Goal: Task Accomplishment & Management: Manage account settings

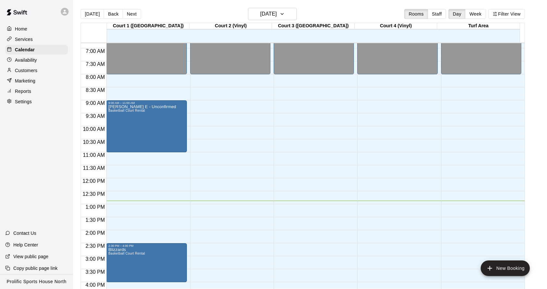
scroll to position [210, 0]
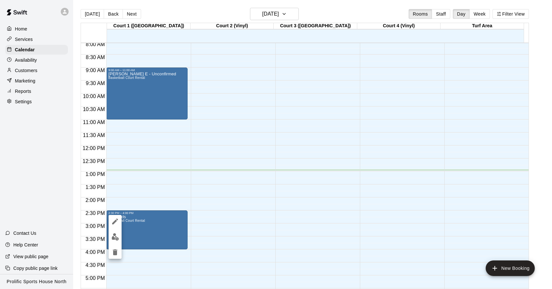
click at [191, 8] on div at bounding box center [276, 144] width 552 height 289
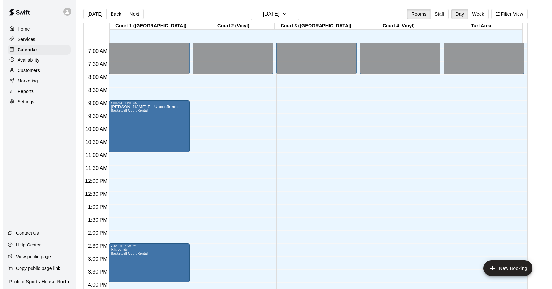
scroll to position [205, 0]
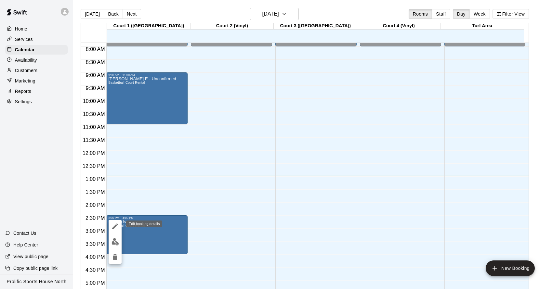
click at [115, 228] on icon "edit" at bounding box center [115, 227] width 6 height 6
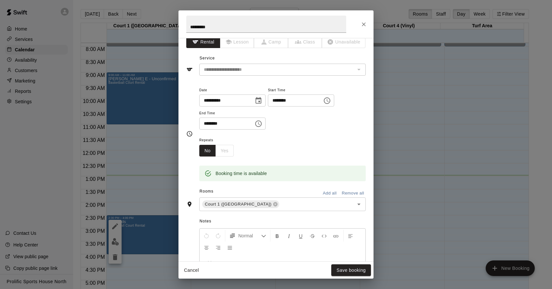
scroll to position [6, 0]
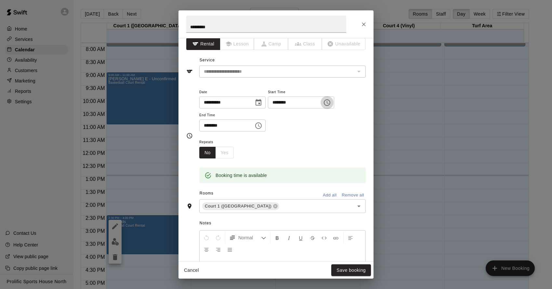
click at [330, 104] on icon "Choose time, selected time is 2:30 PM" at bounding box center [327, 103] width 8 height 8
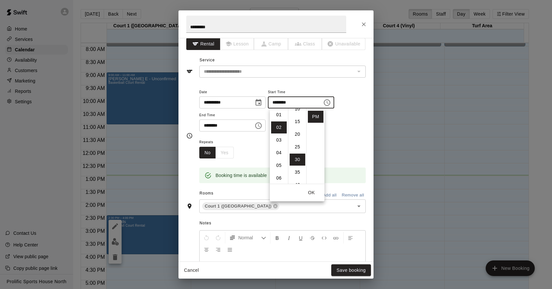
scroll to position [0, 0]
click at [281, 129] on li "01" at bounding box center [279, 129] width 16 height 12
click at [296, 117] on li "00" at bounding box center [298, 116] width 16 height 12
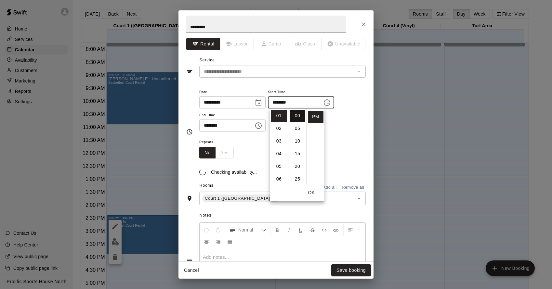
type input "********"
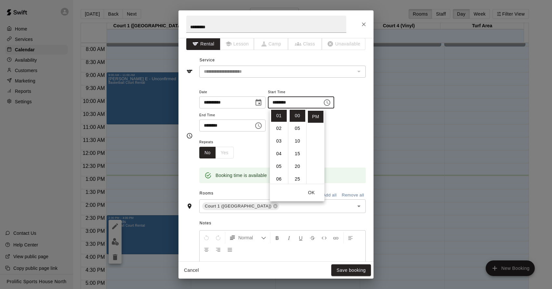
click at [259, 125] on icon "Choose time, selected time is 4:00 PM" at bounding box center [259, 126] width 8 height 8
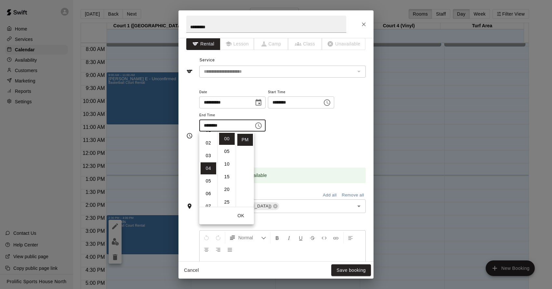
scroll to position [19, 0]
click at [211, 146] on li "02" at bounding box center [209, 146] width 16 height 12
click at [224, 191] on li "30" at bounding box center [227, 188] width 16 height 12
type input "********"
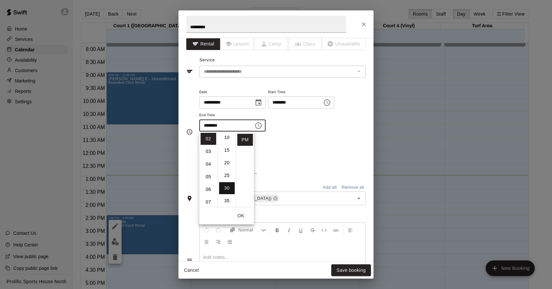
scroll to position [76, 0]
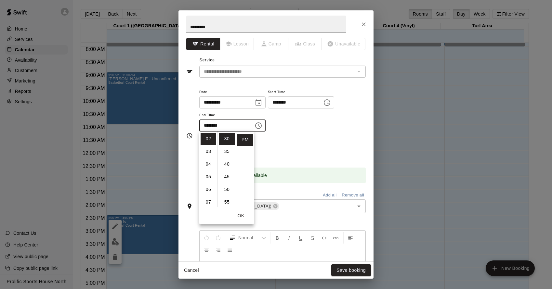
click at [326, 136] on div "**********" at bounding box center [282, 113] width 166 height 50
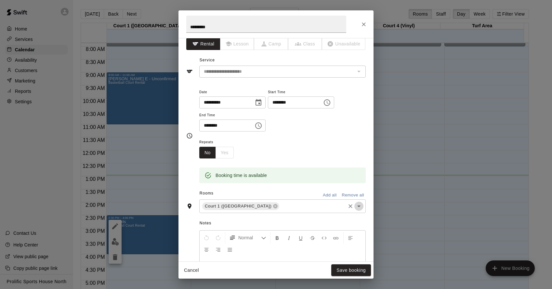
click at [355, 208] on icon "Open" at bounding box center [359, 207] width 8 height 8
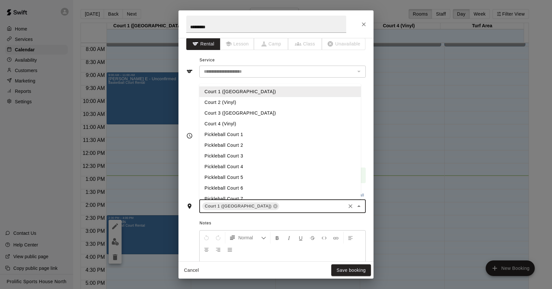
click at [227, 116] on li "Court 3 ([GEOGRAPHIC_DATA])" at bounding box center [280, 113] width 162 height 11
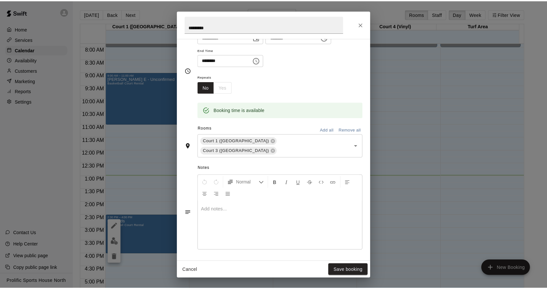
scroll to position [71, 0]
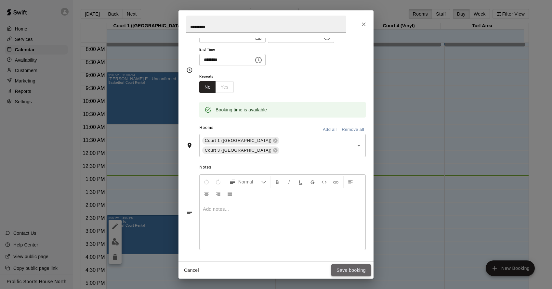
click at [353, 275] on button "Save booking" at bounding box center [351, 271] width 40 height 12
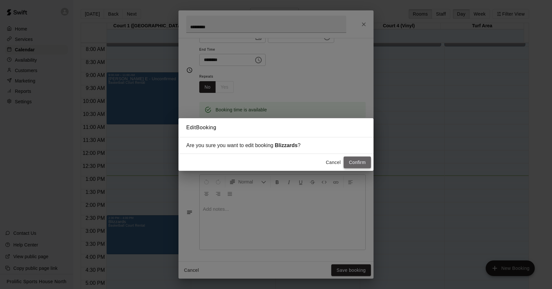
click at [361, 163] on button "Confirm" at bounding box center [357, 163] width 27 height 12
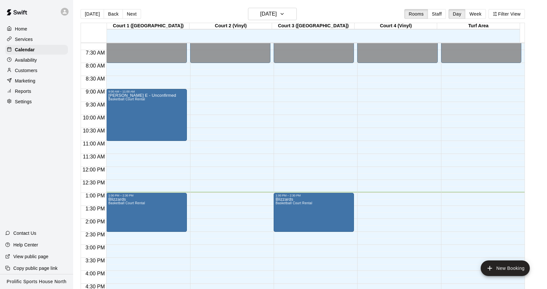
scroll to position [187, 0]
